Goal: Find specific page/section: Find specific page/section

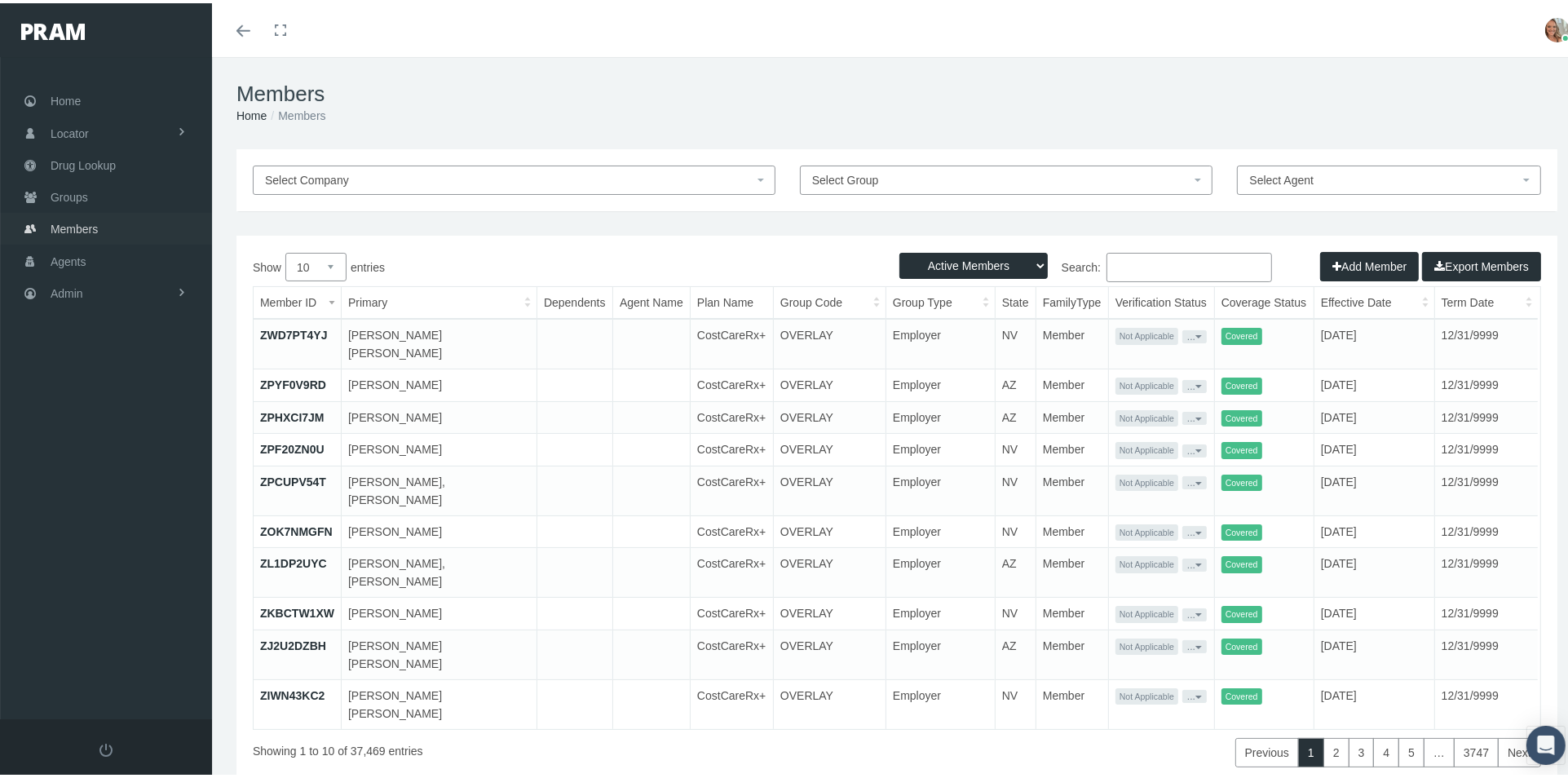
click at [86, 221] on span "Members" at bounding box center [74, 226] width 48 height 31
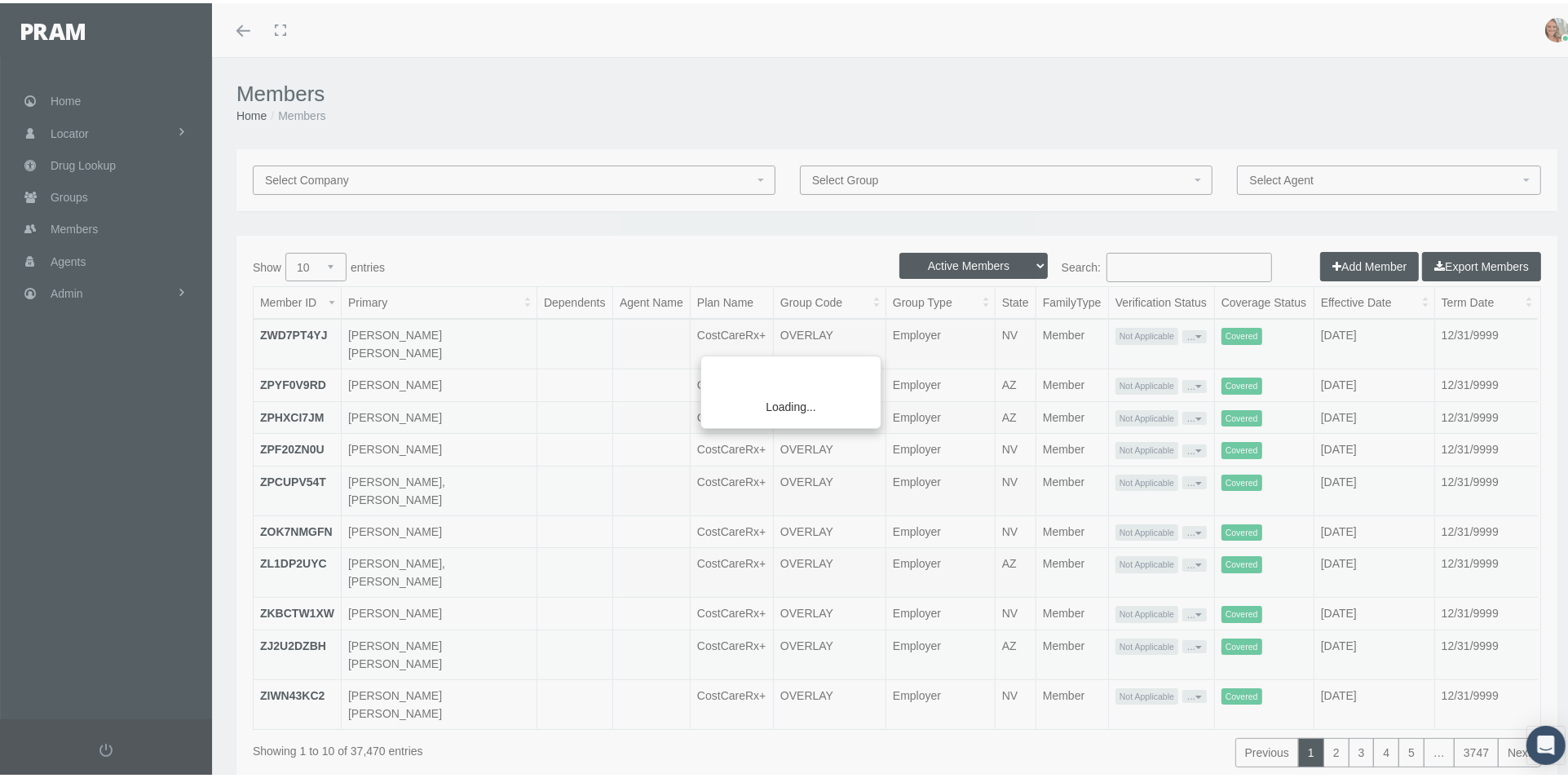
click at [1149, 265] on div "Loading..." at bounding box center [784, 389] width 1568 height 778
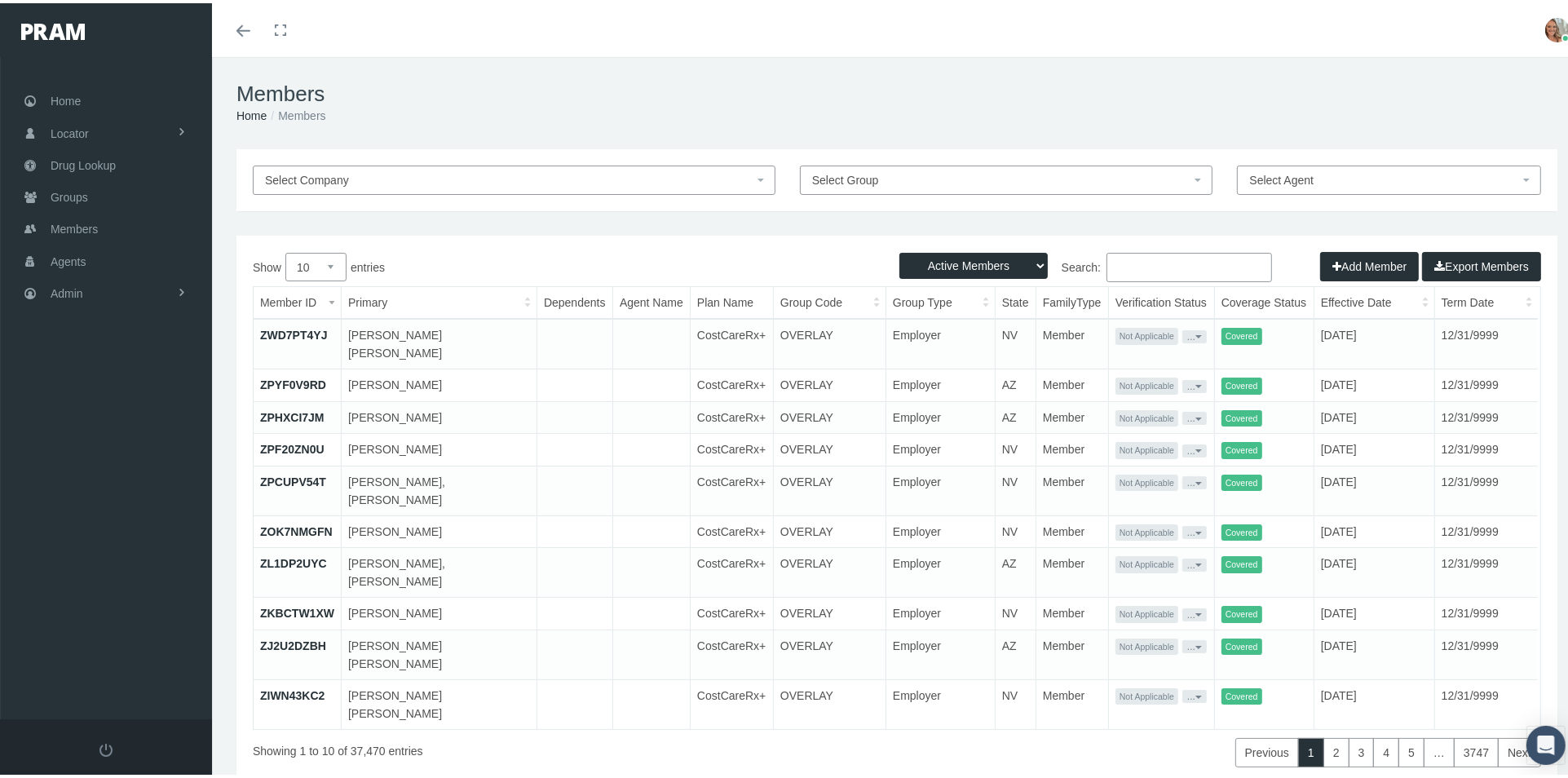
click at [1111, 264] on input "Search:" at bounding box center [1189, 264] width 165 height 30
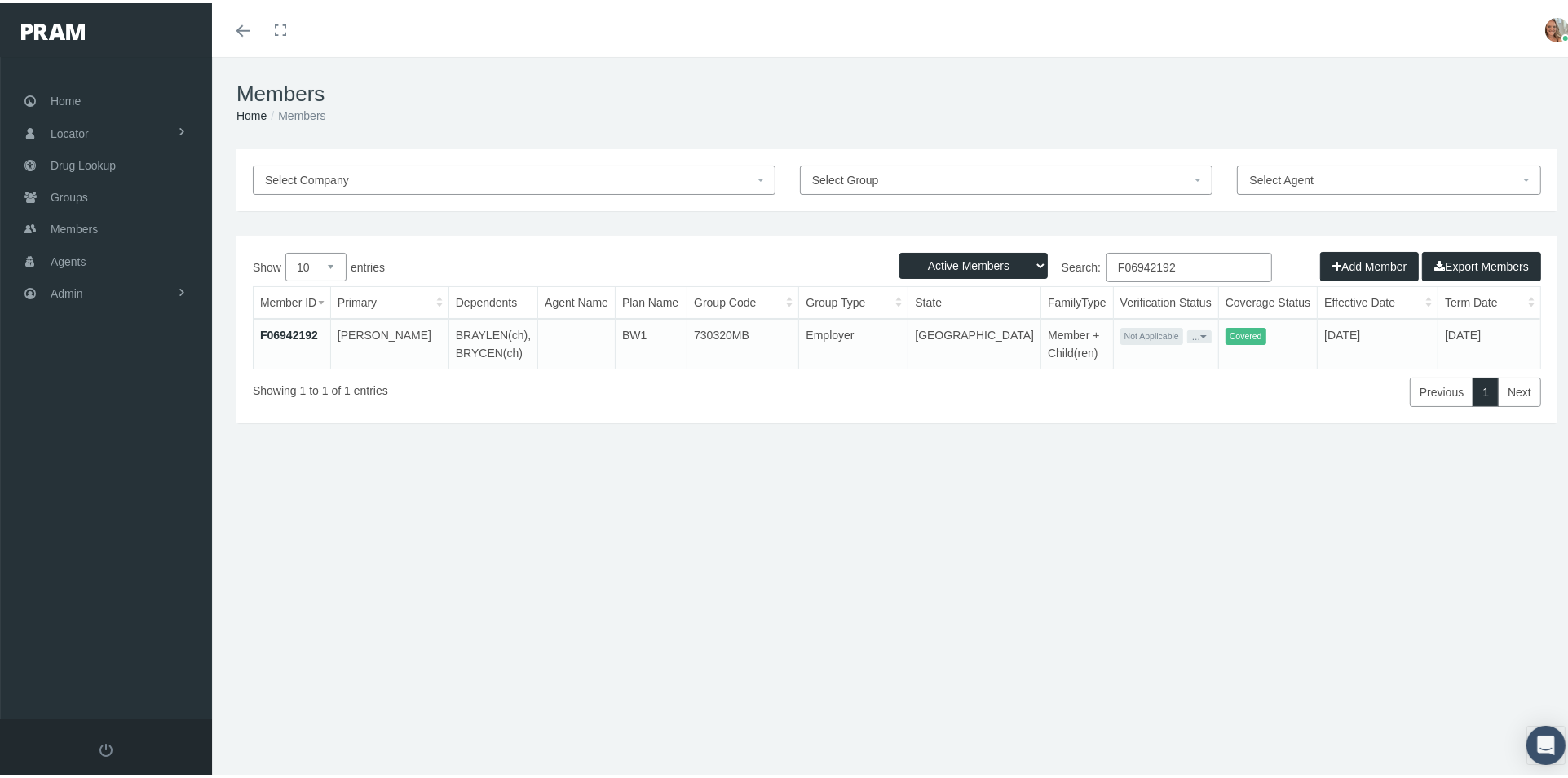
type input "F06942192"
click at [282, 329] on link "F06942192" at bounding box center [289, 332] width 58 height 13
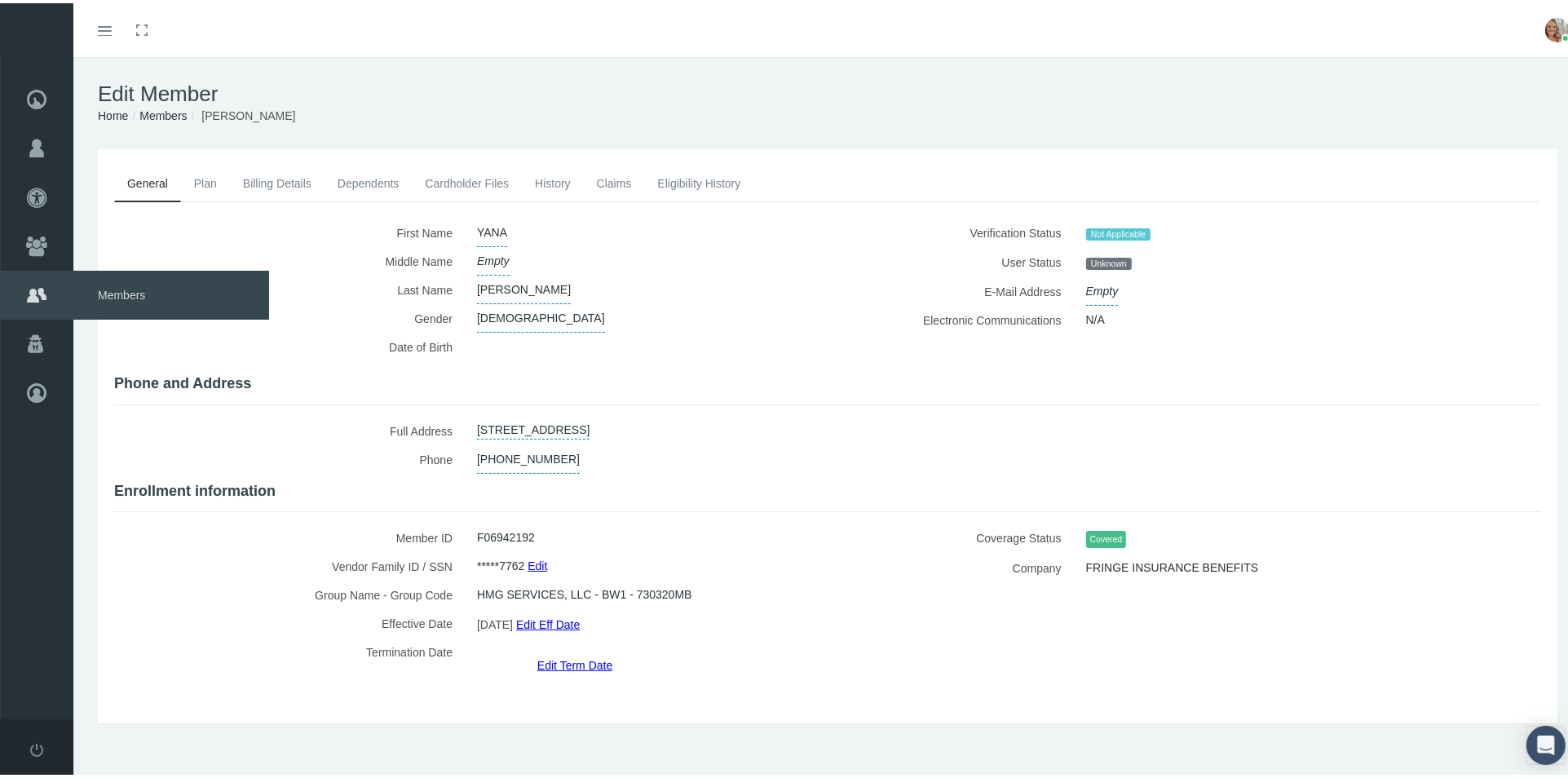
click at [123, 289] on span "Members" at bounding box center [171, 291] width 196 height 49
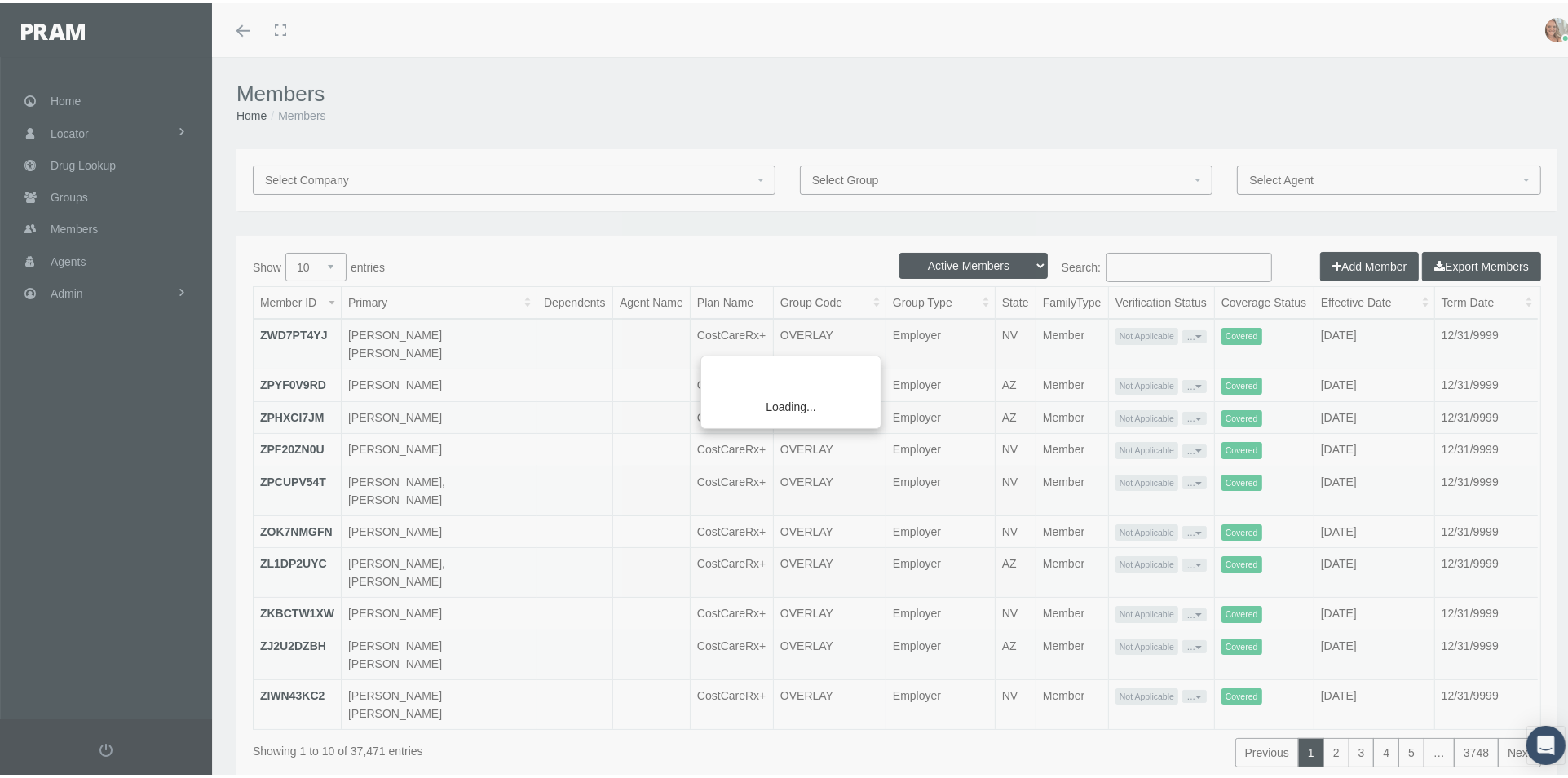
click at [1131, 257] on div "Loading..." at bounding box center [784, 389] width 1568 height 778
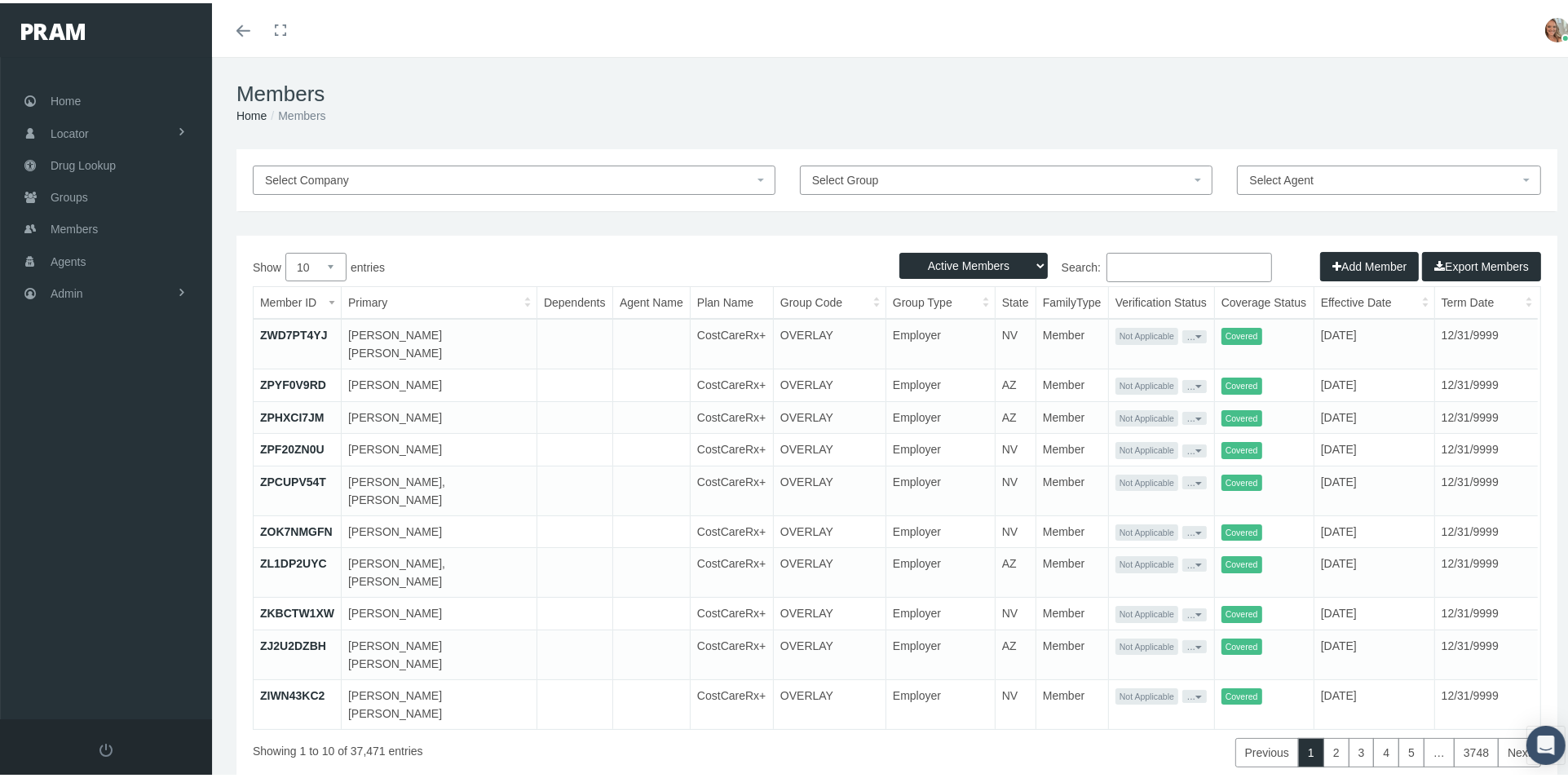
click at [1132, 263] on input "Search:" at bounding box center [1189, 264] width 165 height 30
paste input "Anthony Dugat"
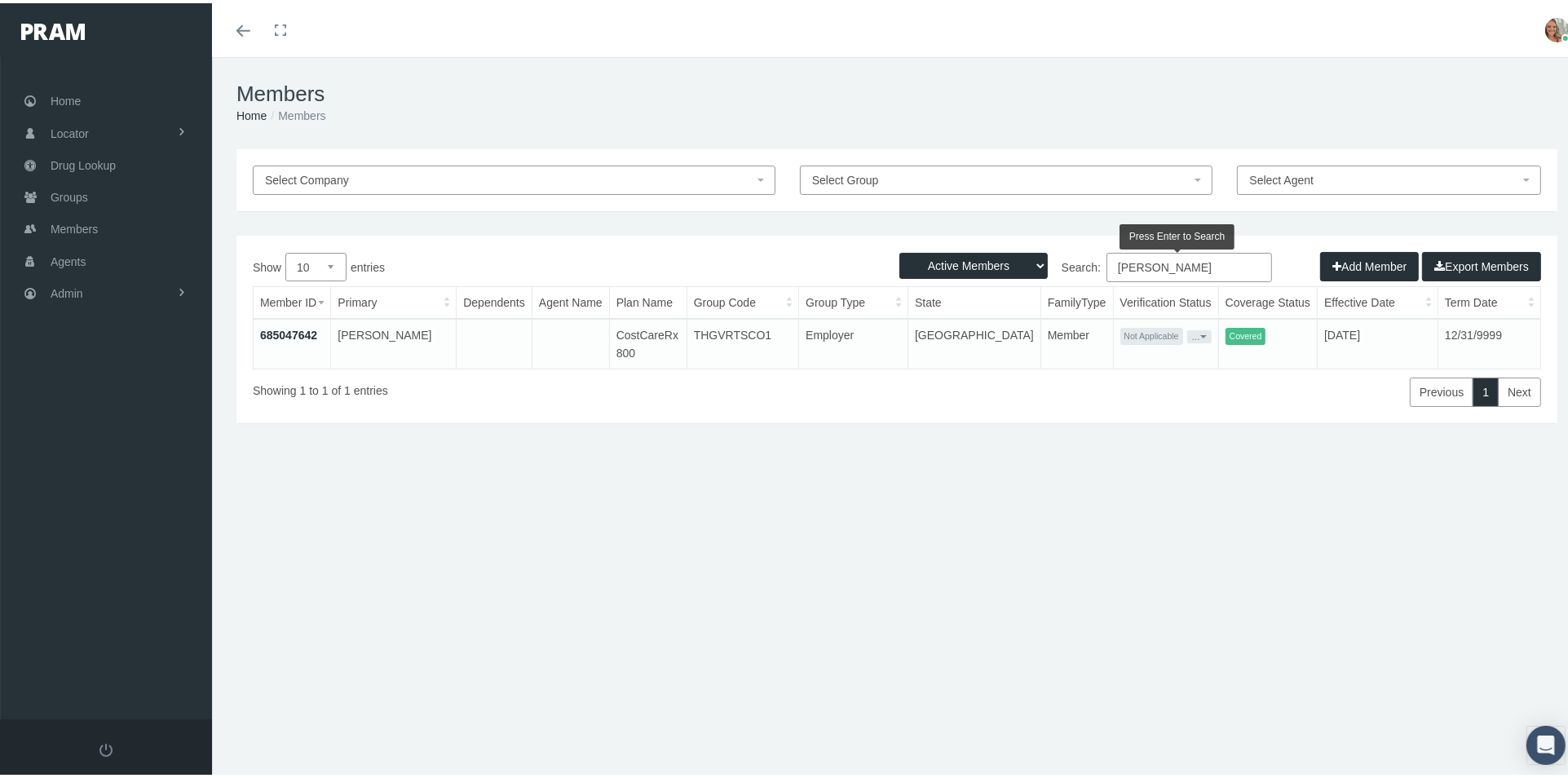
type input "Anthony Dugat"
click at [294, 329] on link "685047642" at bounding box center [288, 332] width 57 height 13
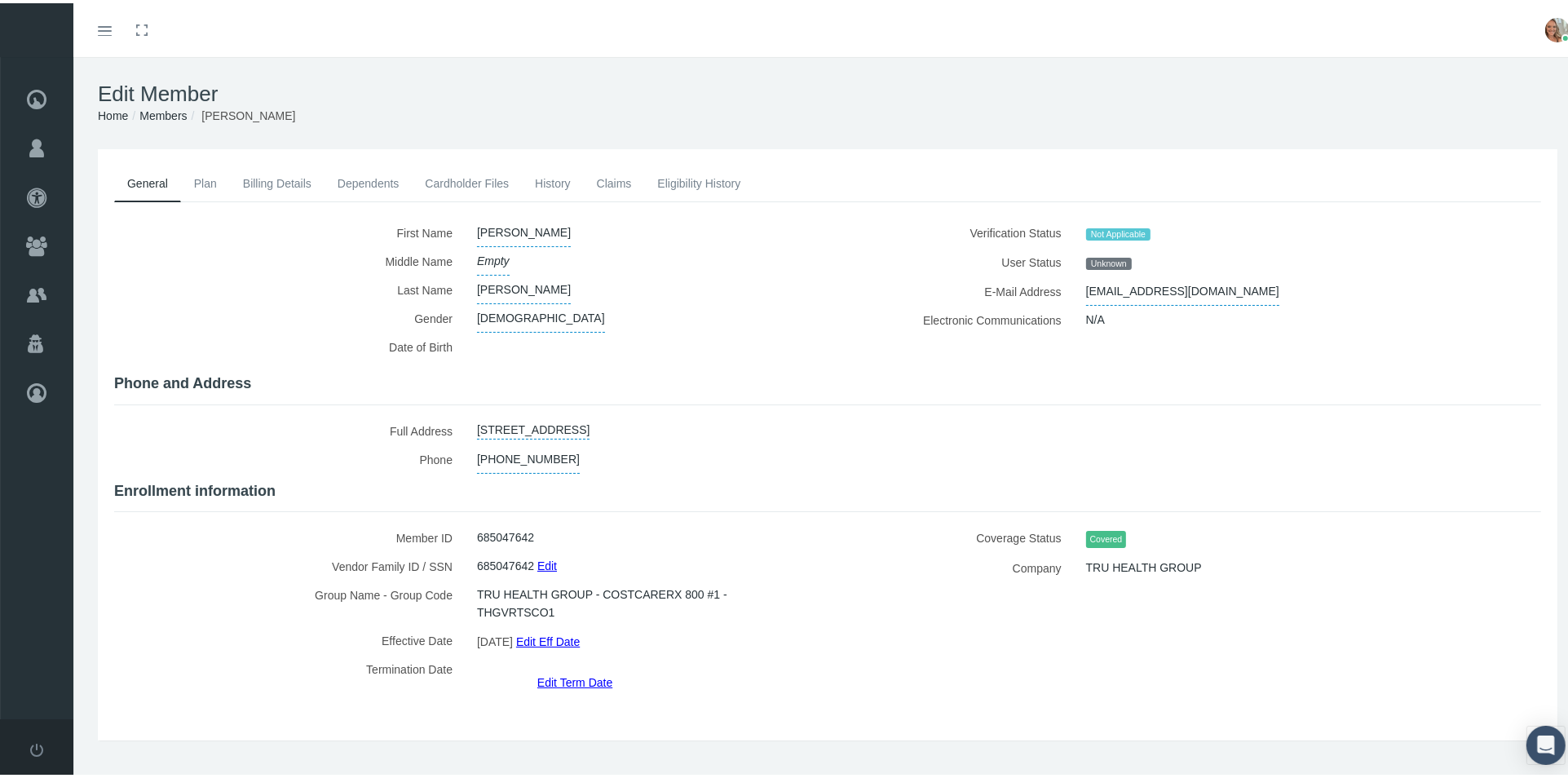
drag, startPoint x: 1246, startPoint y: 53, endPoint x: 1251, endPoint y: 66, distance: 13.9
click at [1246, 53] on div "Toggle menubar Toggle fullscreen Profile Logout" at bounding box center [827, 26] width 1484 height 53
drag, startPoint x: 1078, startPoint y: 287, endPoint x: 1169, endPoint y: 278, distance: 91.4
click at [1169, 278] on span "addugat@live.com" at bounding box center [1182, 288] width 193 height 29
drag, startPoint x: 1154, startPoint y: 284, endPoint x: 1143, endPoint y: 283, distance: 11.0
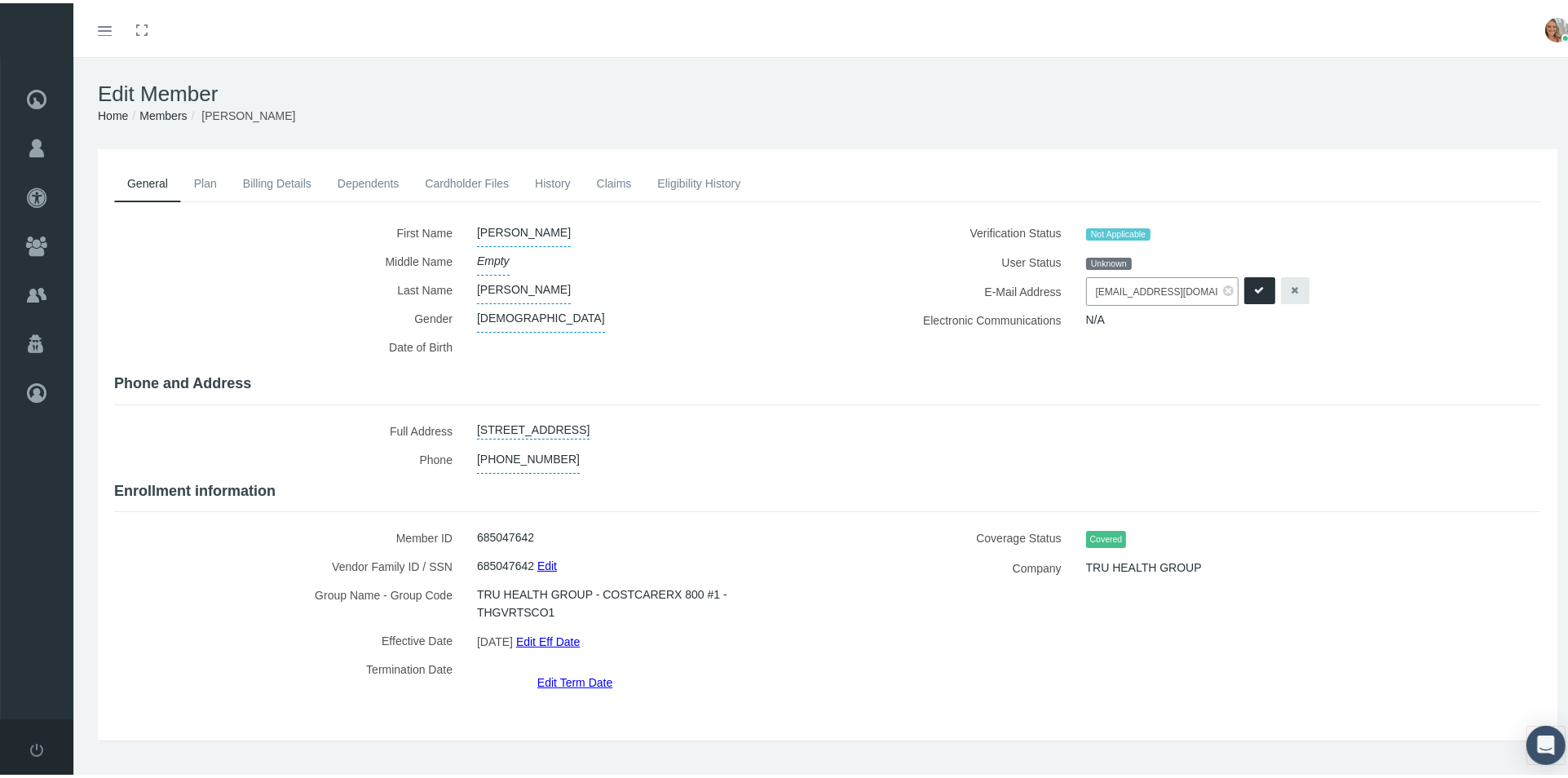
click at [1133, 283] on input "addugat@live.com" at bounding box center [1162, 288] width 152 height 29
drag, startPoint x: 1166, startPoint y: 285, endPoint x: 1083, endPoint y: 285, distance: 83.0
click at [1086, 285] on input "addugat@live.com" at bounding box center [1162, 288] width 152 height 29
drag, startPoint x: 471, startPoint y: 524, endPoint x: 526, endPoint y: 530, distance: 55.3
click at [528, 530] on div "685047642" at bounding box center [640, 535] width 350 height 29
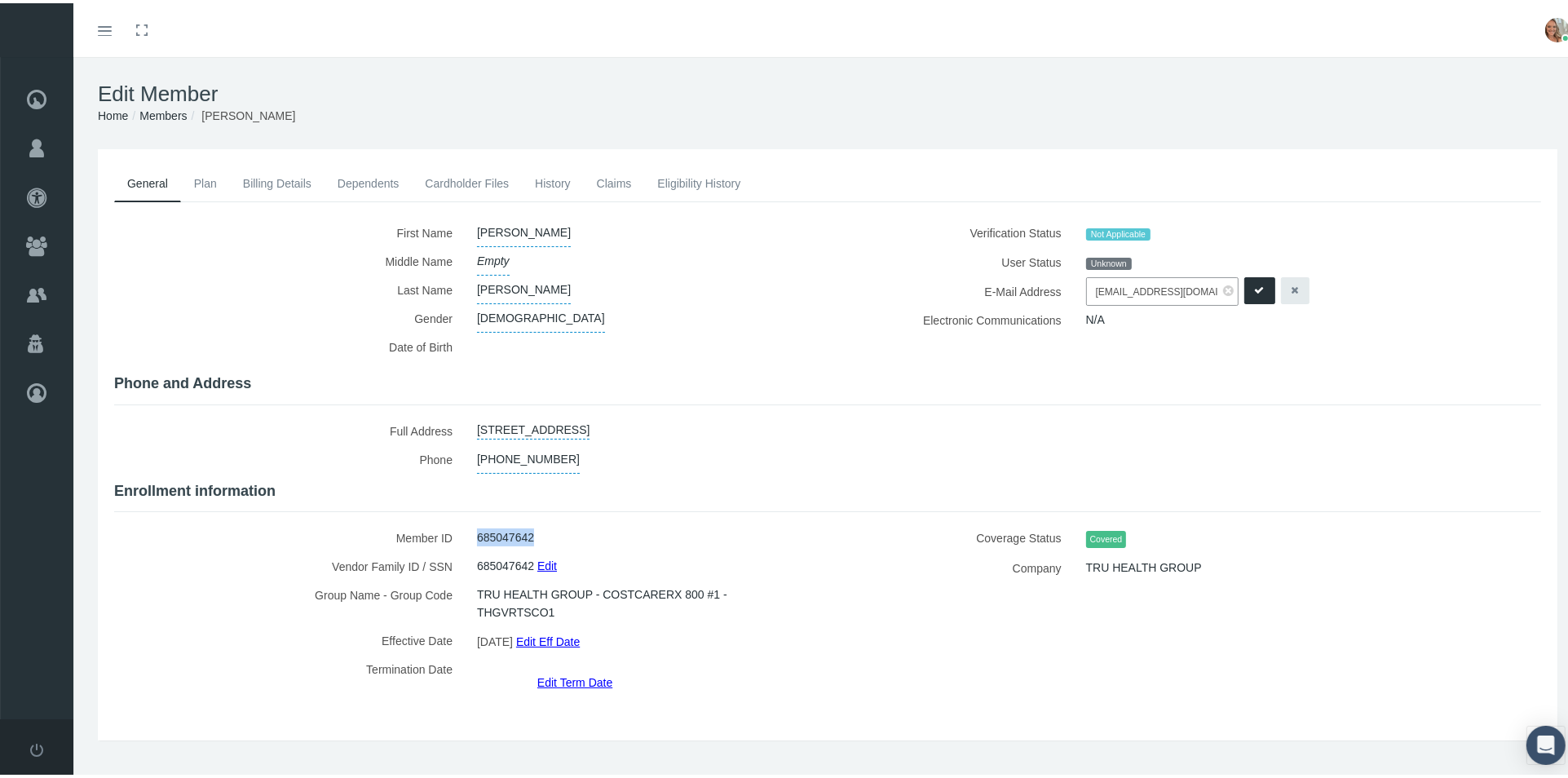
copy span "685047642"
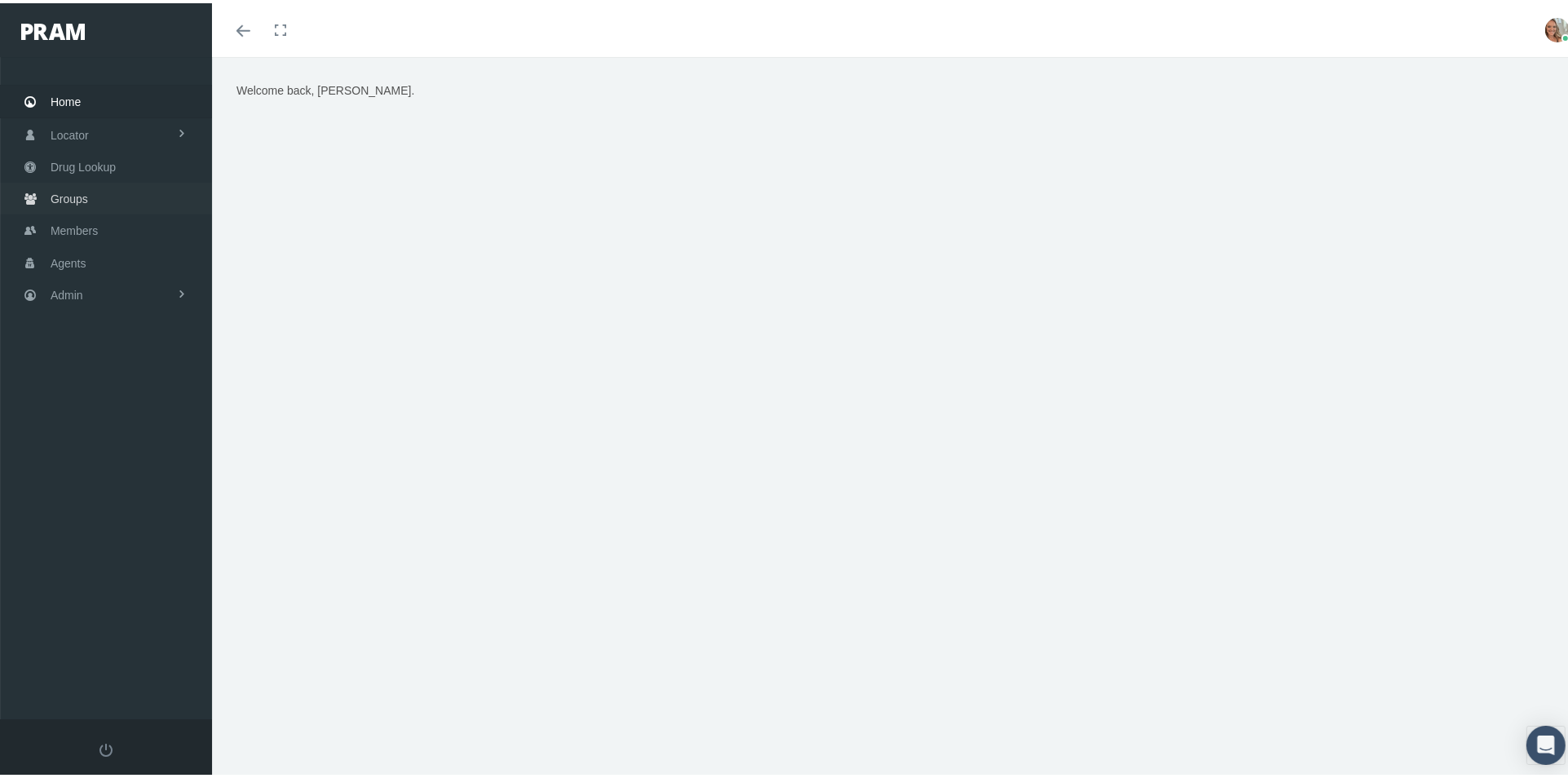
click at [77, 188] on span "Groups" at bounding box center [69, 196] width 38 height 31
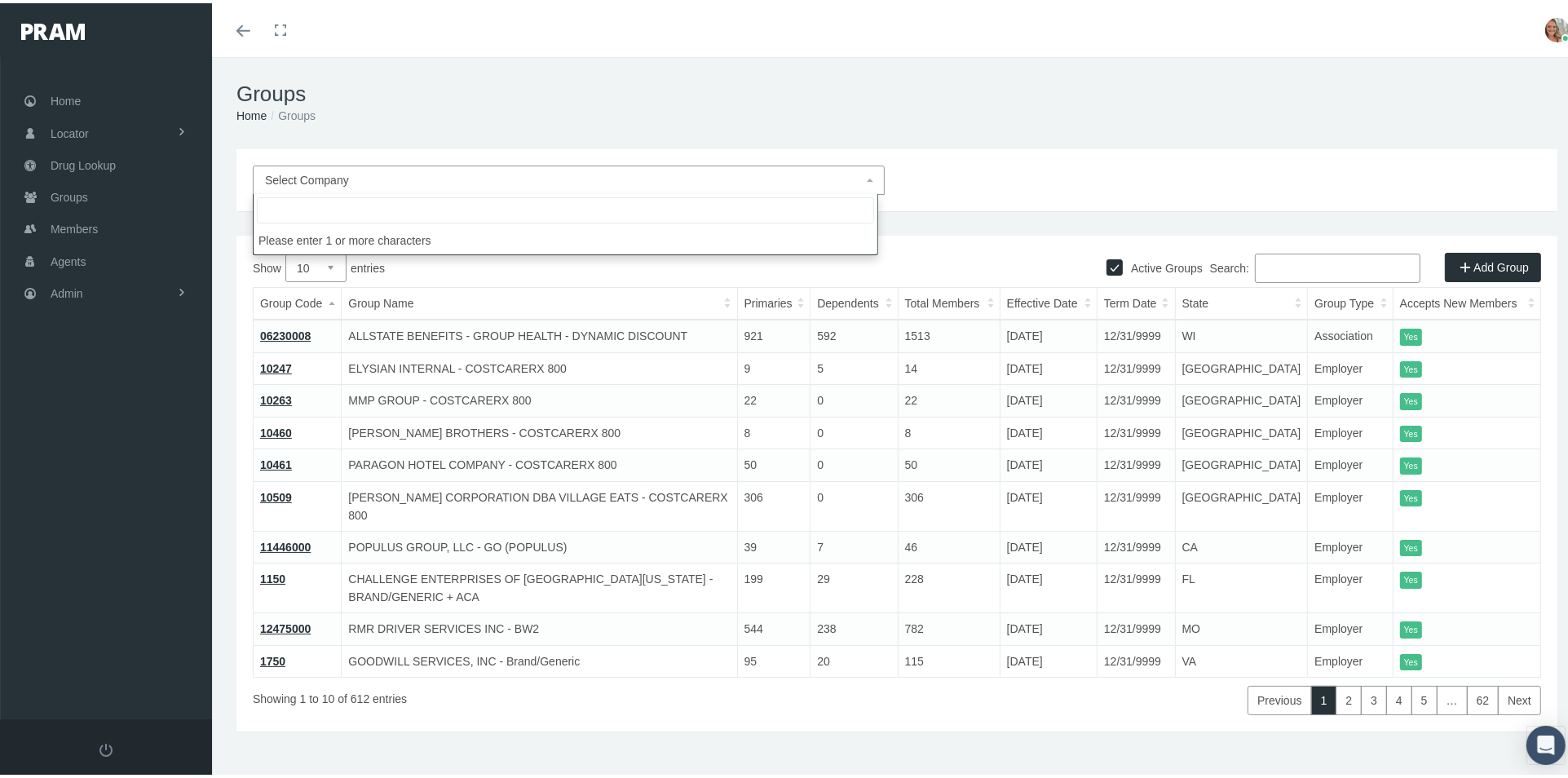
click at [752, 170] on span "Select Company" at bounding box center [563, 177] width 598 height 18
type input "tru"
select select "9118"
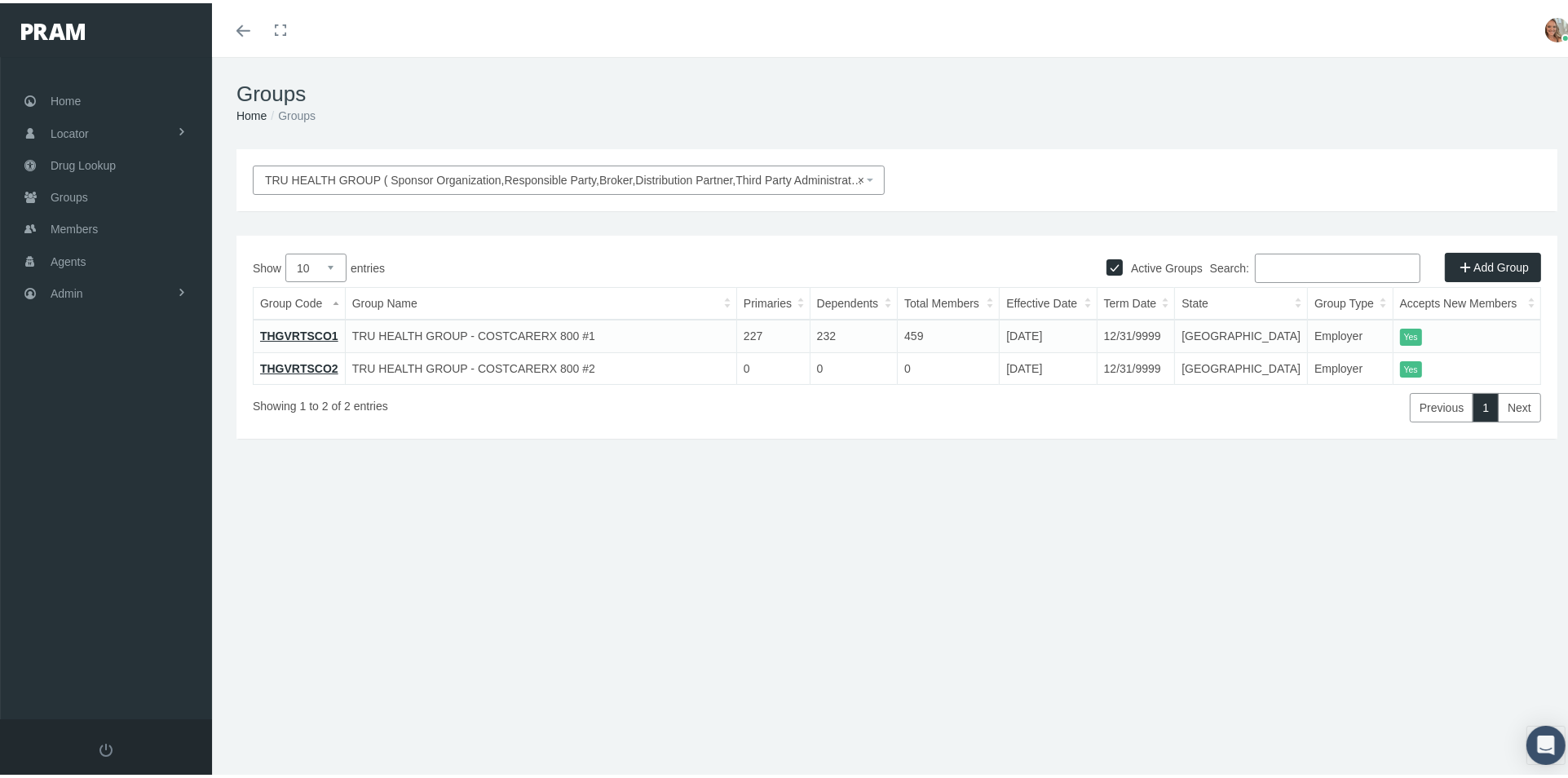
click at [315, 332] on link "THGVRTSCO1" at bounding box center [298, 333] width 78 height 13
